Goal: Information Seeking & Learning: Learn about a topic

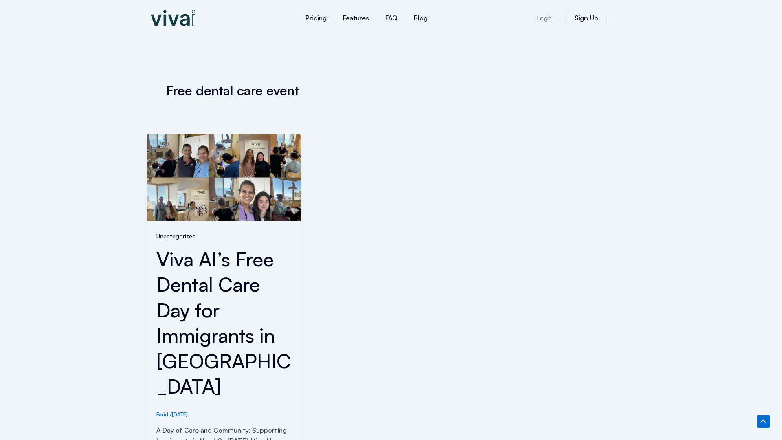
scroll to position [257, 0]
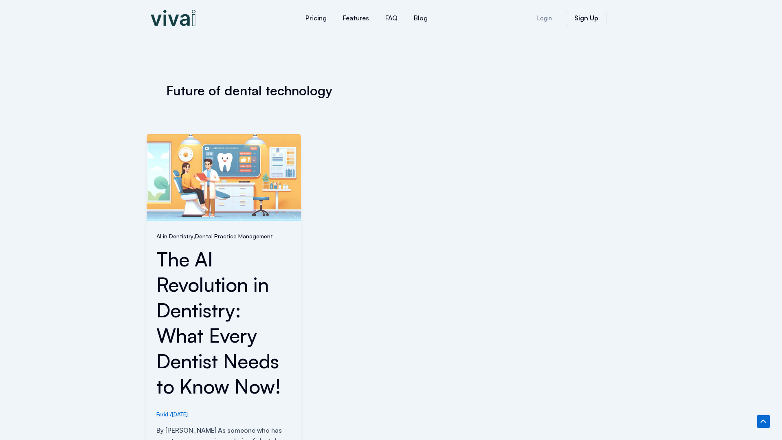
scroll to position [282, 0]
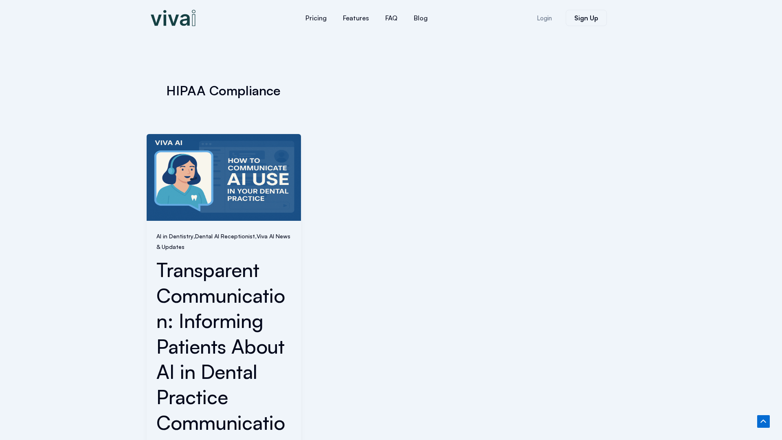
scroll to position [354, 0]
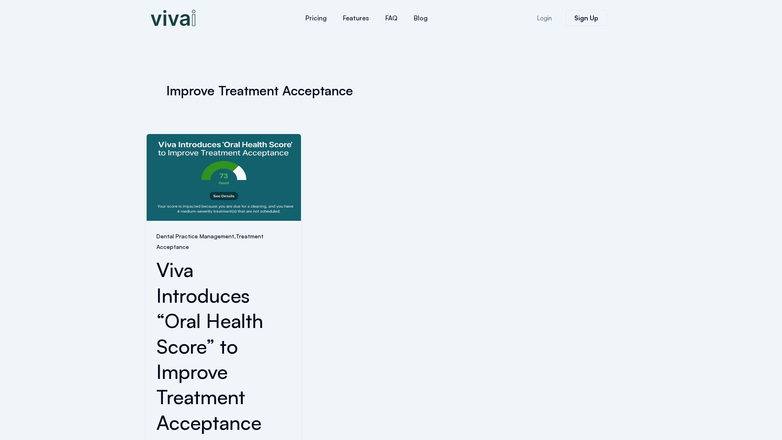
scroll to position [380, 0]
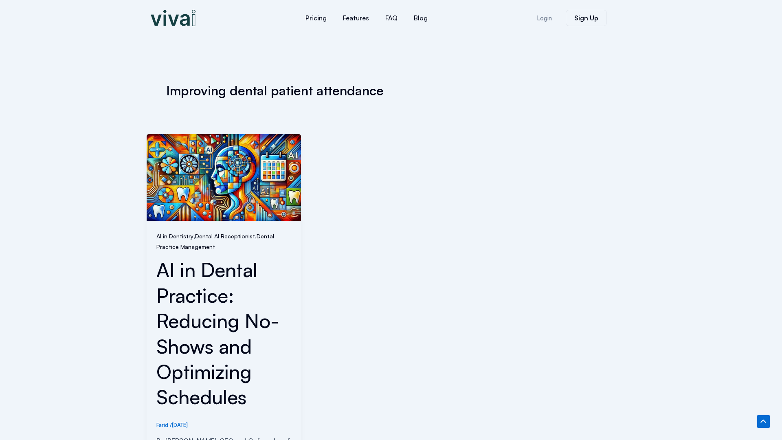
scroll to position [293, 0]
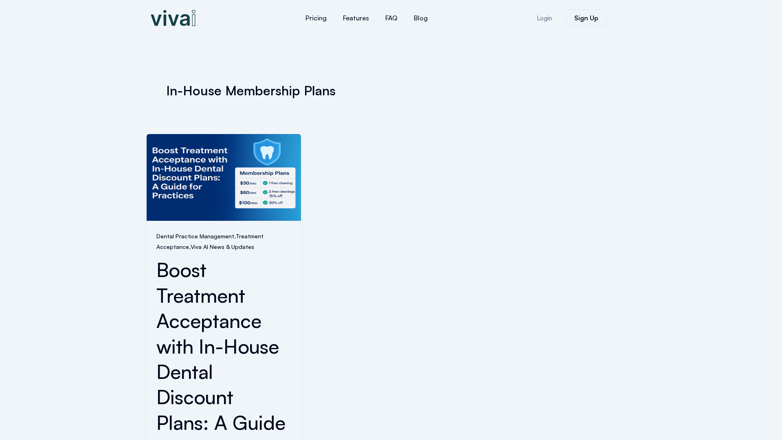
scroll to position [354, 0]
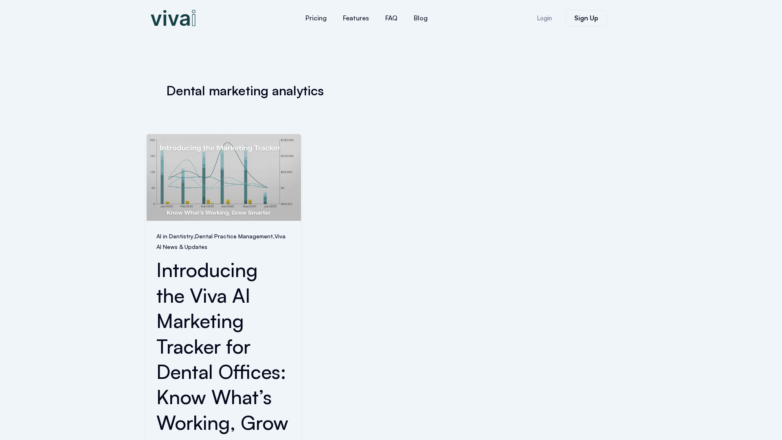
scroll to position [344, 0]
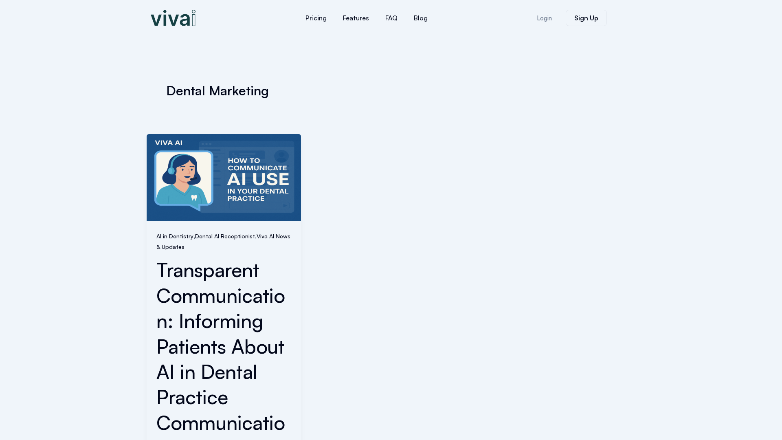
scroll to position [354, 0]
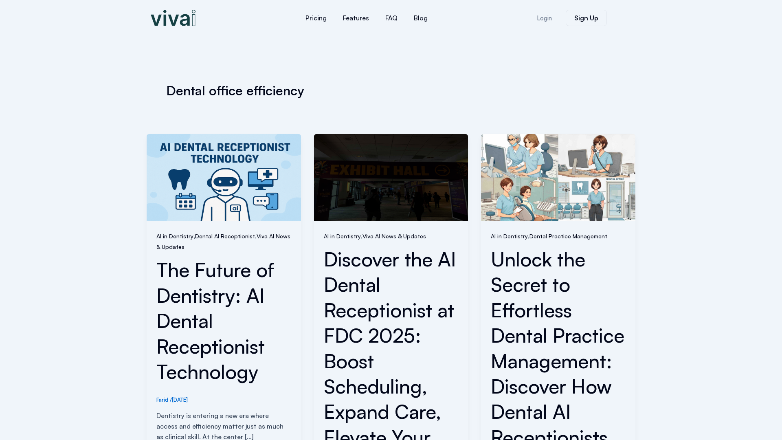
scroll to position [395, 0]
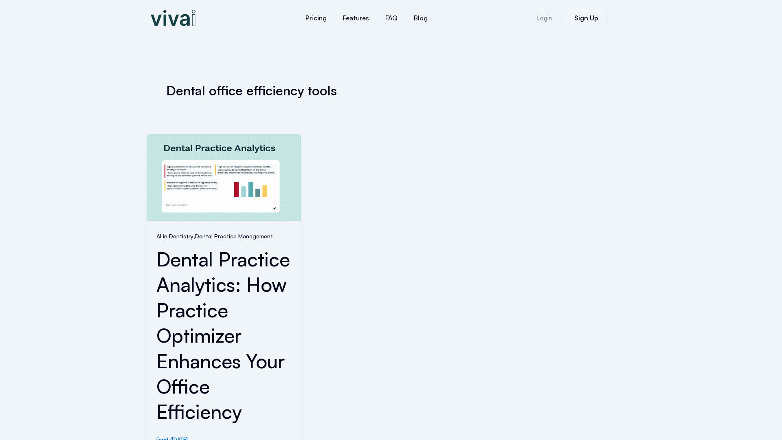
scroll to position [319, 0]
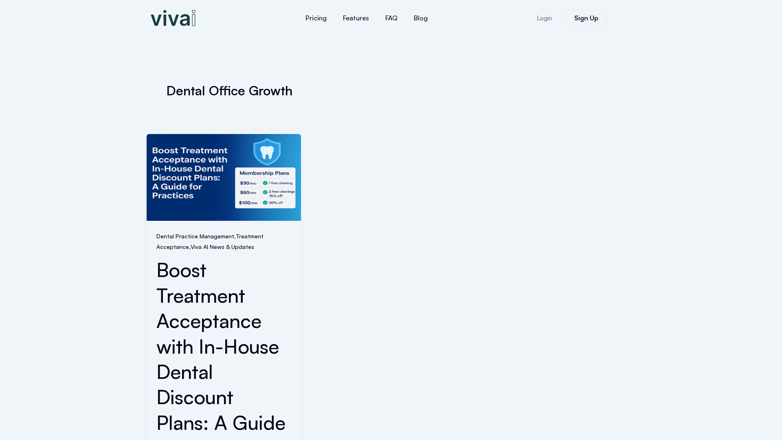
scroll to position [354, 0]
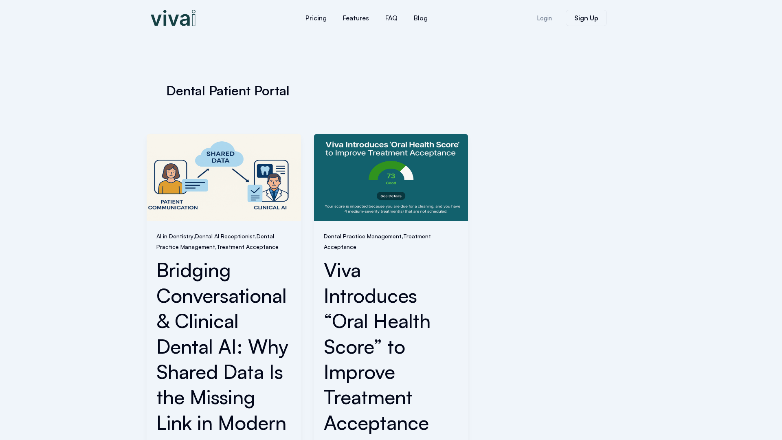
scroll to position [380, 0]
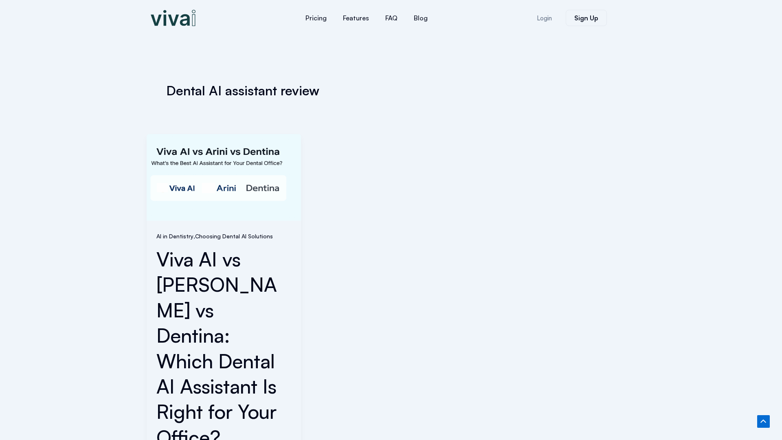
scroll to position [282, 0]
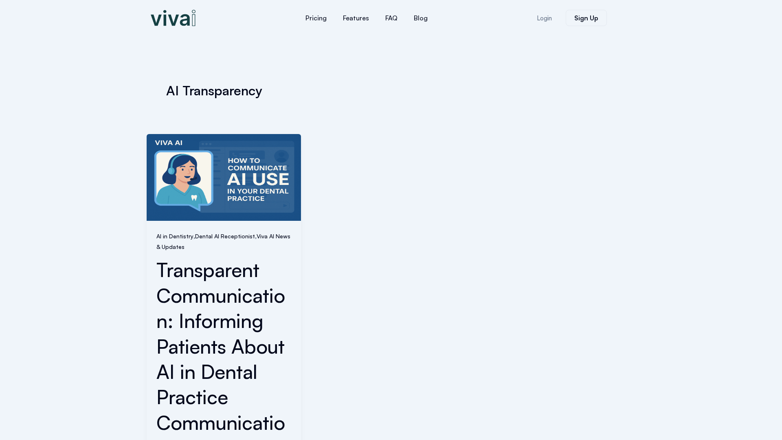
scroll to position [354, 0]
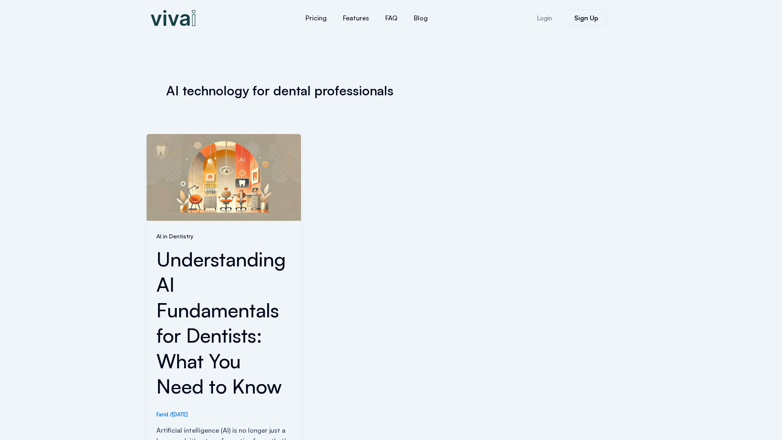
scroll to position [293, 0]
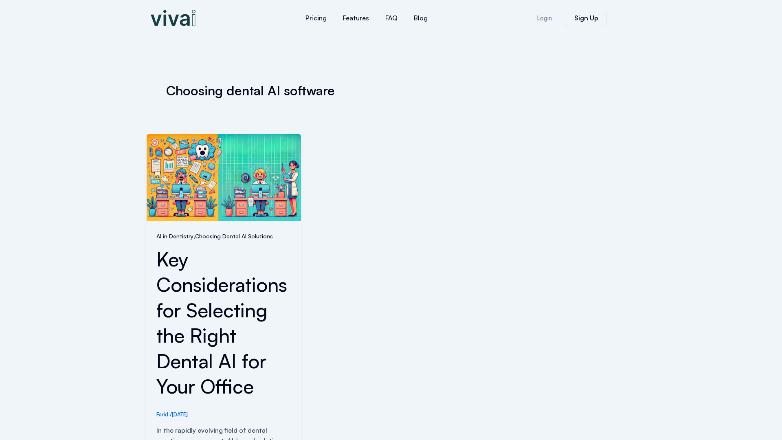
scroll to position [282, 0]
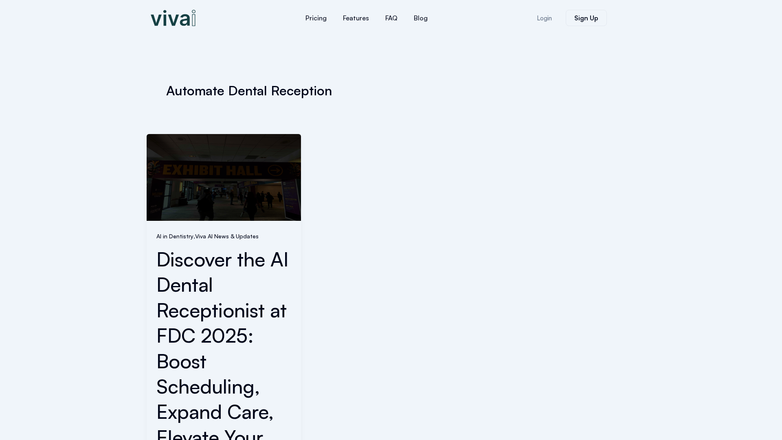
scroll to position [369, 0]
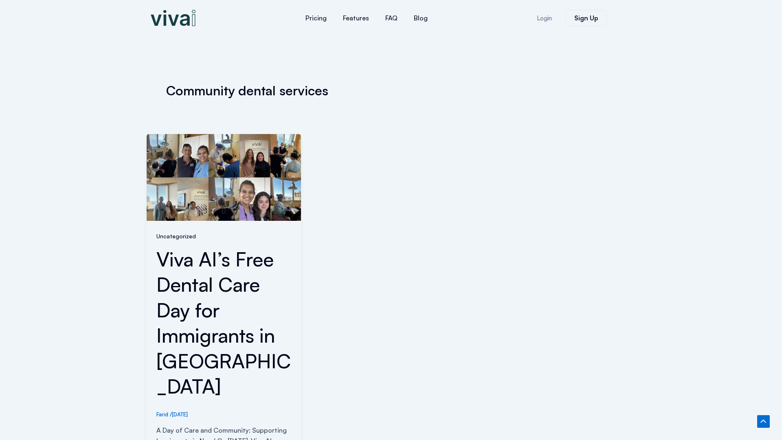
scroll to position [257, 0]
